Goal: Transaction & Acquisition: Purchase product/service

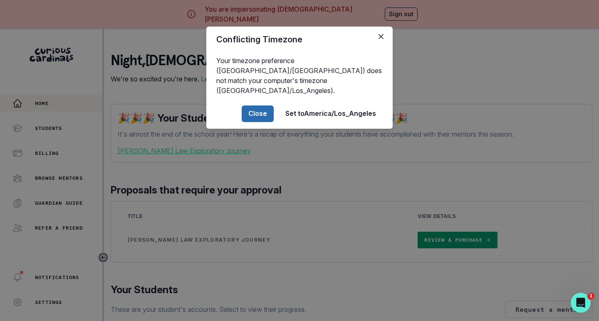
click at [251, 106] on button "Close" at bounding box center [258, 114] width 32 height 17
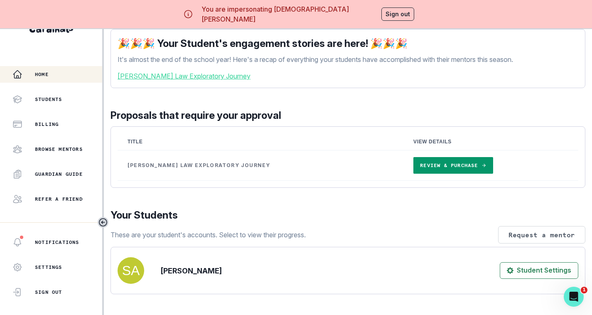
scroll to position [45, 0]
click at [443, 167] on link "Review & Purchase" at bounding box center [453, 166] width 79 height 17
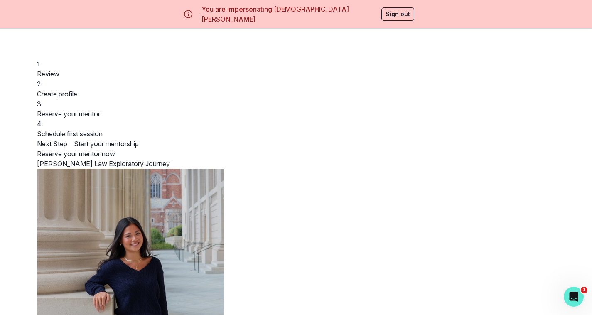
click at [232, 97] on p "Create profile" at bounding box center [296, 94] width 519 height 10
click at [245, 98] on p "Create profile" at bounding box center [296, 94] width 519 height 10
click at [115, 149] on button "Reserve your mentor now" at bounding box center [76, 154] width 78 height 10
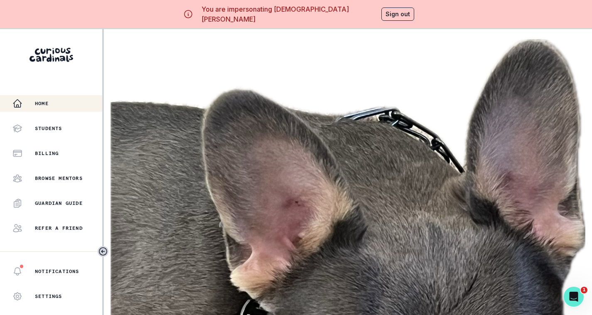
click at [44, 99] on div "Home" at bounding box center [57, 104] width 90 height 10
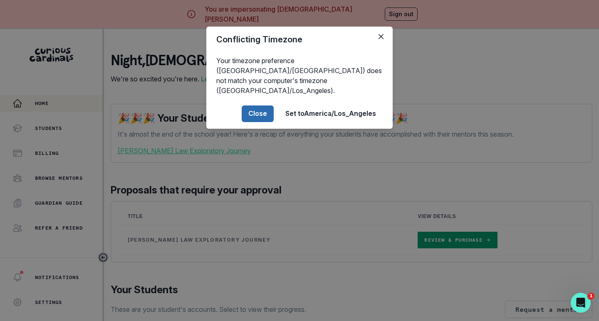
click at [256, 106] on button "Close" at bounding box center [258, 114] width 32 height 17
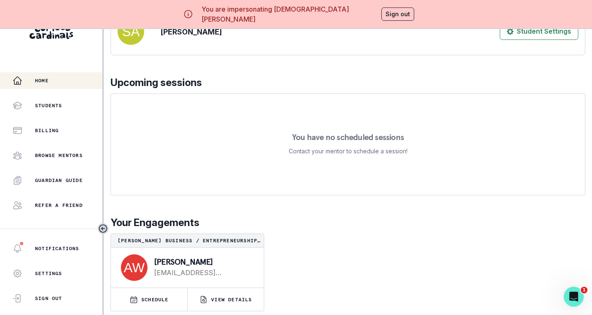
scroll to position [35, 0]
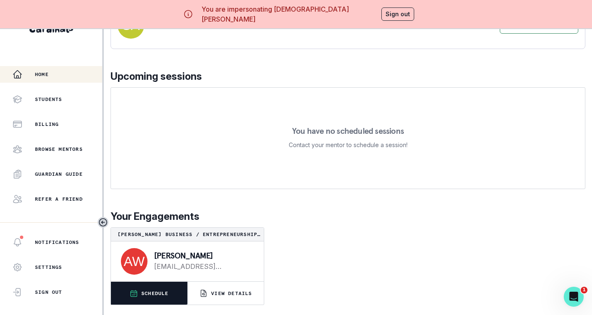
click at [153, 289] on button "SCHEDULE" at bounding box center [149, 293] width 77 height 23
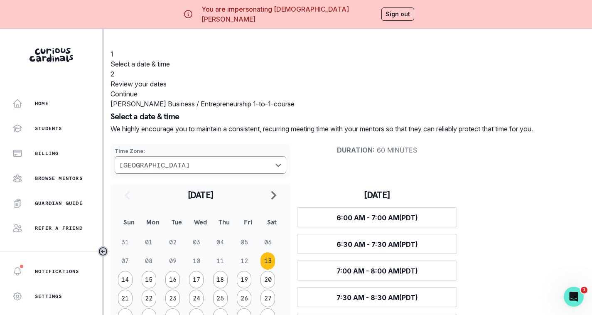
click at [396, 15] on button "Sign out" at bounding box center [398, 13] width 33 height 13
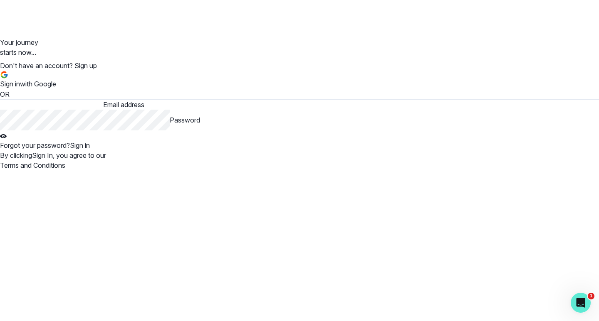
click at [56, 86] on button "Sign in with Google" at bounding box center [28, 80] width 56 height 18
